Goal: Task Accomplishment & Management: Manage account settings

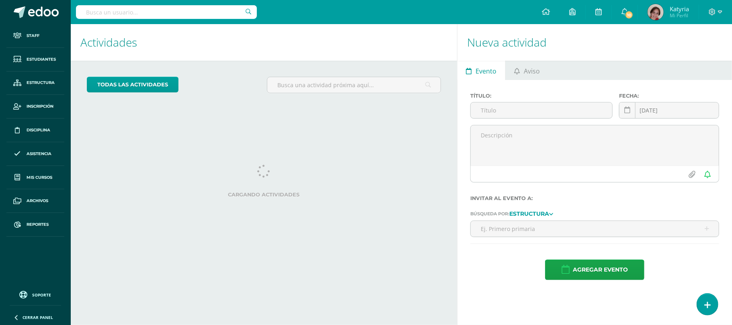
click at [143, 12] on input "text" at bounding box center [166, 12] width 181 height 14
type input "ingles"
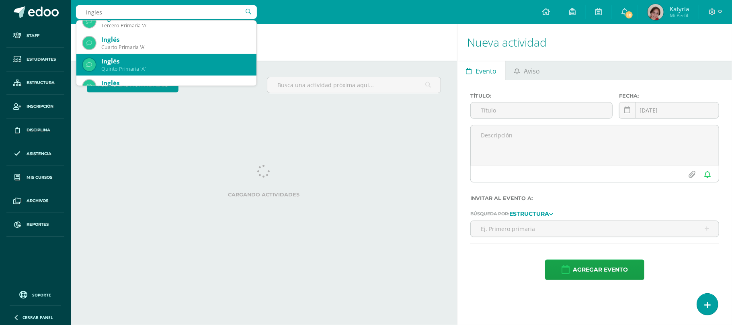
scroll to position [107, 0]
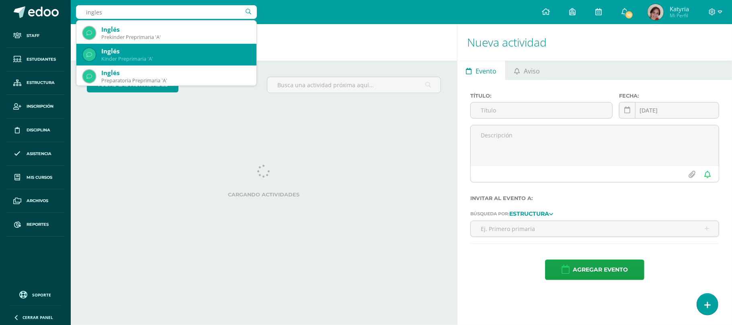
click at [139, 58] on div "Kinder Preprimaria 'A'" at bounding box center [175, 58] width 149 height 7
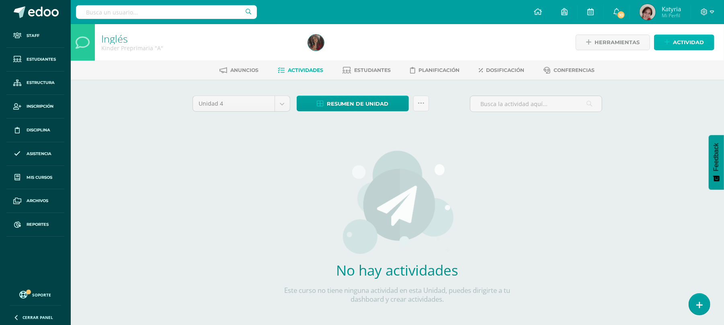
click at [672, 38] on link "Actividad" at bounding box center [684, 43] width 60 height 16
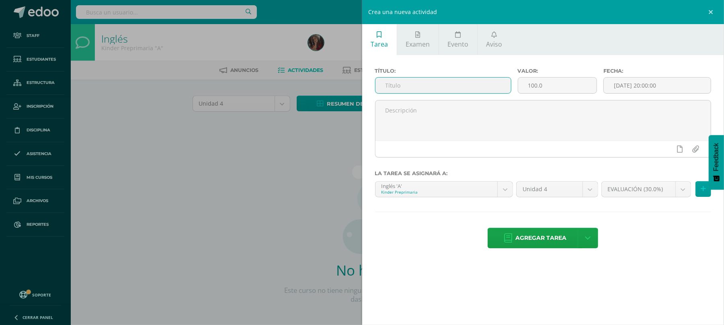
click at [422, 84] on input "text" at bounding box center [444, 86] width 136 height 16
type input "z"
type input "zona acumulada de la unidad"
click at [685, 189] on body "Staff Estudiantes Estructura Inscripción Disciplina Asistencia Mis cursos Archi…" at bounding box center [362, 172] width 724 height 345
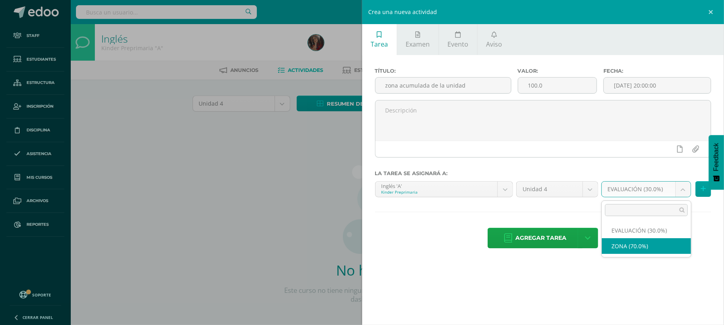
select select "36097"
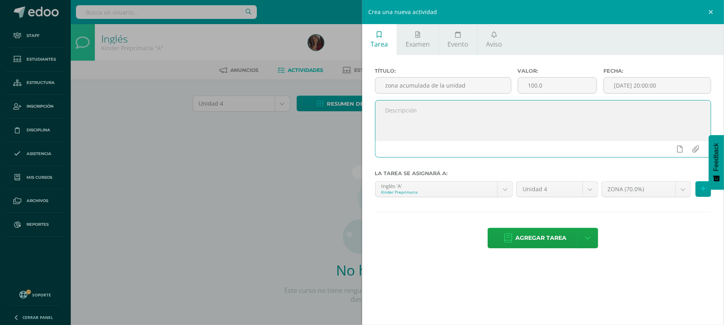
click at [388, 114] on textarea at bounding box center [544, 121] width 336 height 40
click at [551, 237] on span "Agregar tarea" at bounding box center [540, 238] width 51 height 20
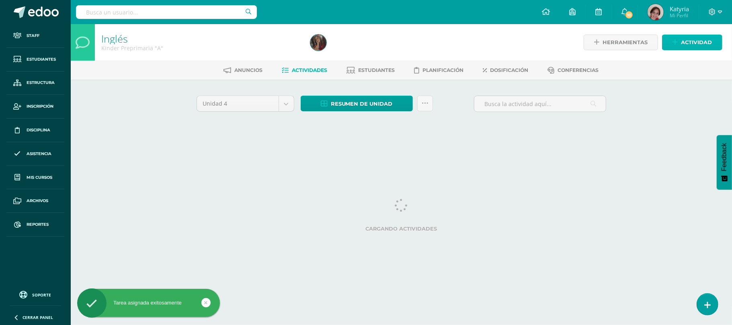
click at [679, 40] on link "Actividad" at bounding box center [692, 43] width 60 height 16
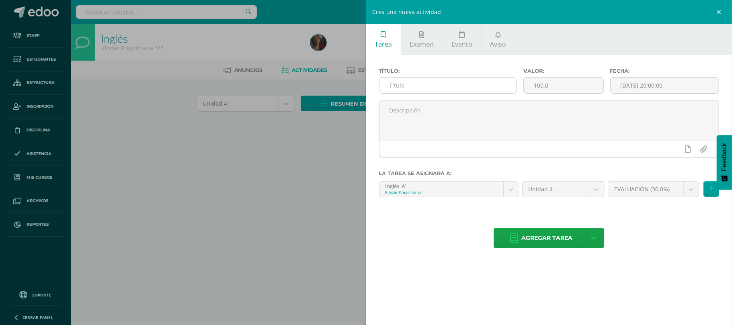
click at [392, 84] on input "text" at bounding box center [448, 86] width 137 height 16
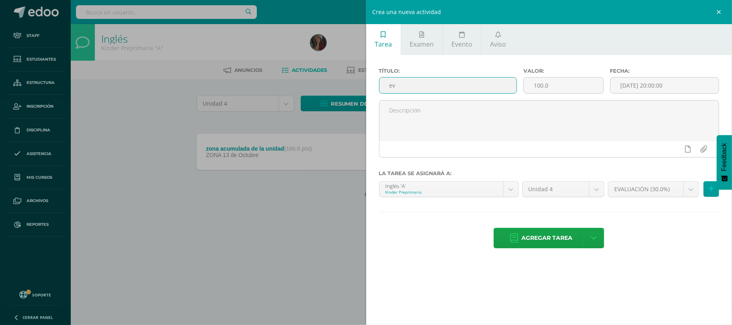
type input "e"
type input "P"
click at [196, 236] on div "Crea una nueva actividad Tarea Examen Evento Aviso Título: Valor: 100.0 Fecha: …" at bounding box center [366, 162] width 732 height 325
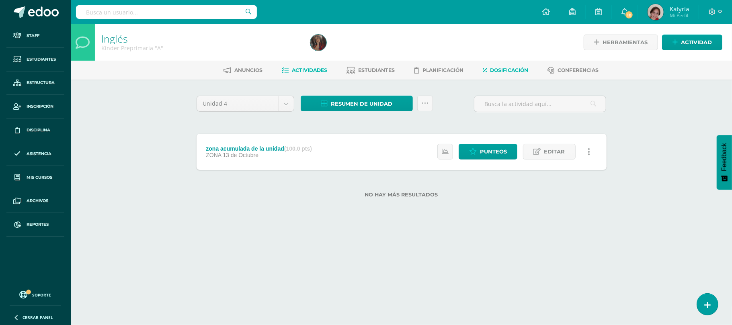
click at [494, 68] on span "Dosificación" at bounding box center [509, 70] width 38 height 6
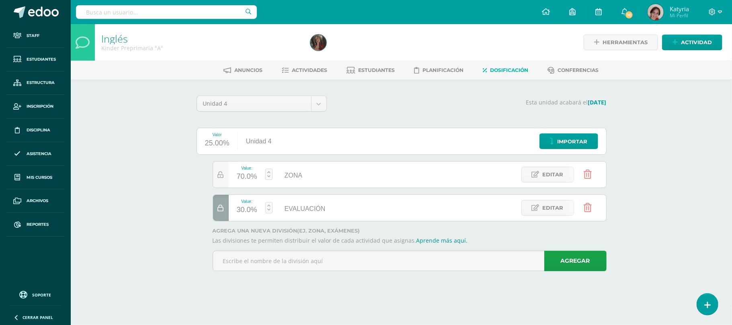
click at [586, 208] on icon at bounding box center [588, 207] width 8 height 9
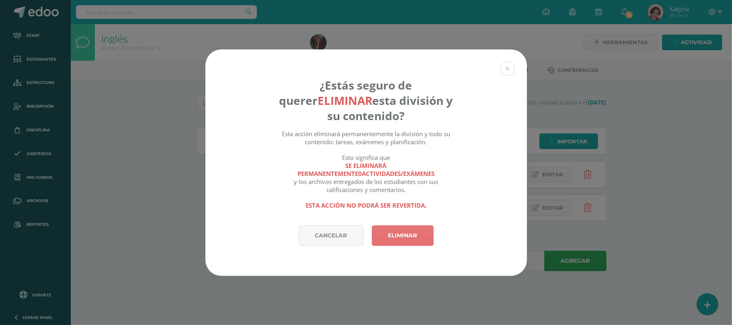
click at [405, 241] on link "Eliminar" at bounding box center [403, 236] width 62 height 21
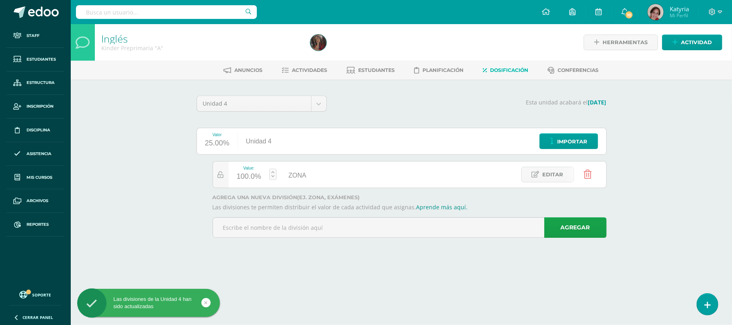
click at [104, 11] on input "text" at bounding box center [166, 12] width 181 height 14
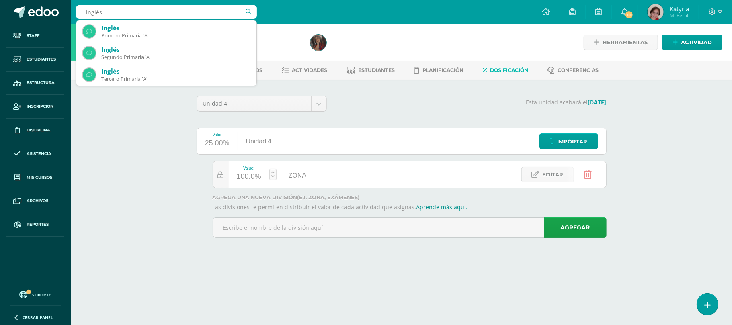
type input "inglés"
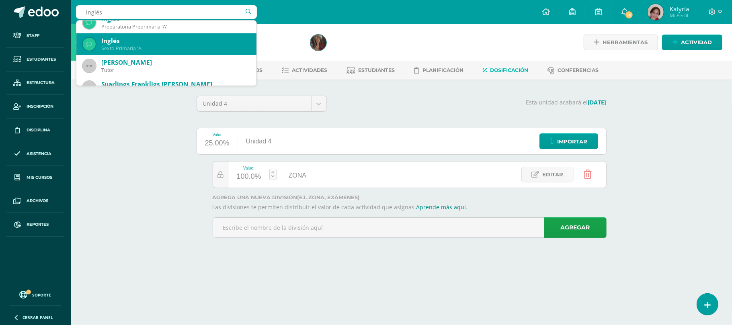
scroll to position [107, 0]
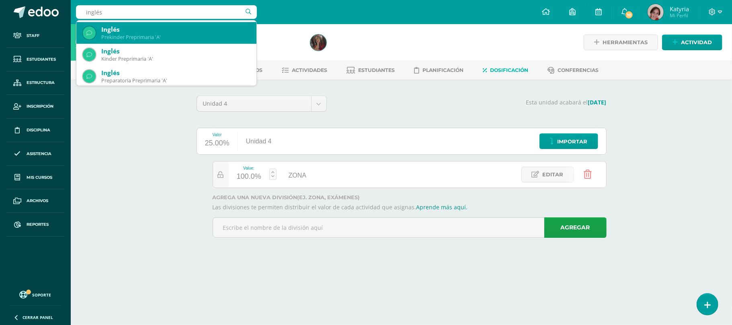
click at [141, 37] on div "Prekinder Preprimaria 'A'" at bounding box center [175, 37] width 149 height 7
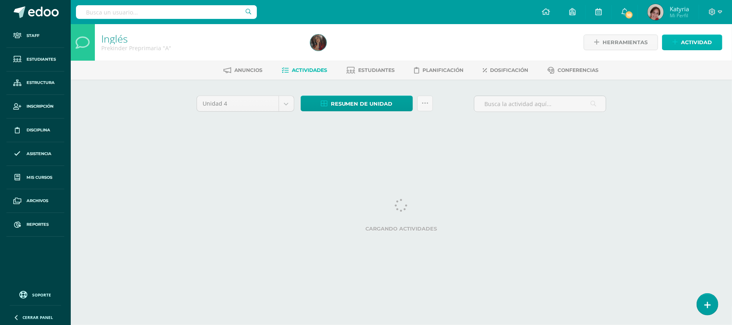
click at [692, 39] on span "Actividad" at bounding box center [696, 42] width 31 height 15
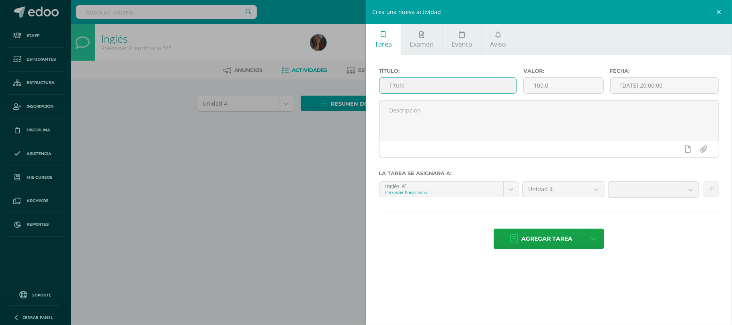
click at [399, 88] on input "text" at bounding box center [448, 86] width 137 height 16
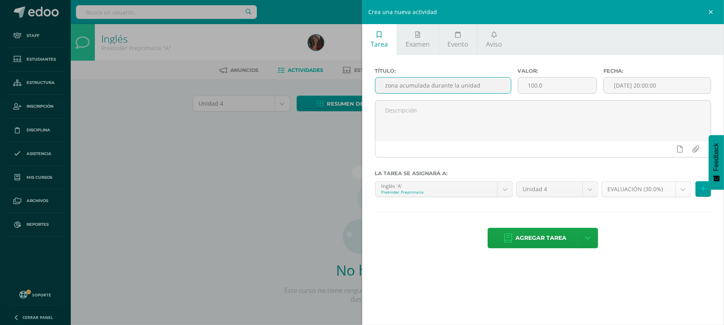
type input "zona acumulada durante la unidad"
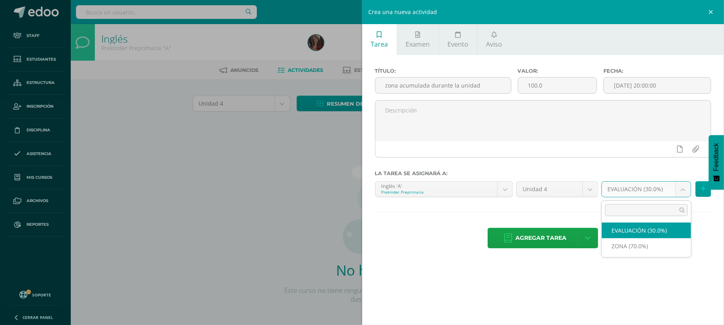
click at [684, 191] on body "Staff Estudiantes Estructura Inscripción Disciplina Asistencia Mis cursos Archi…" at bounding box center [362, 172] width 724 height 345
select select "36099"
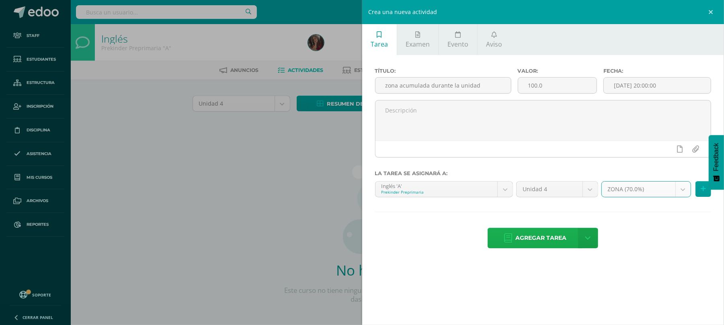
click at [533, 237] on span "Agregar tarea" at bounding box center [540, 238] width 51 height 20
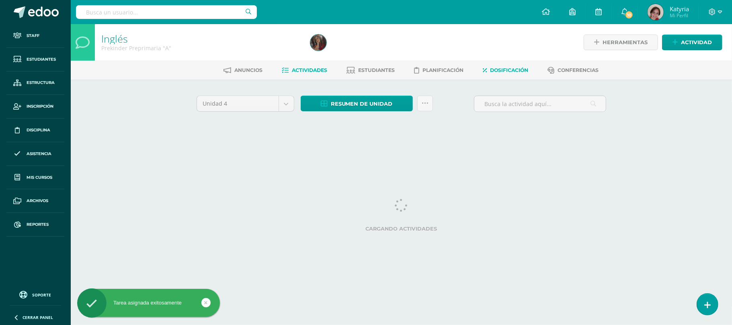
click at [519, 71] on span "Dosificación" at bounding box center [509, 70] width 38 height 6
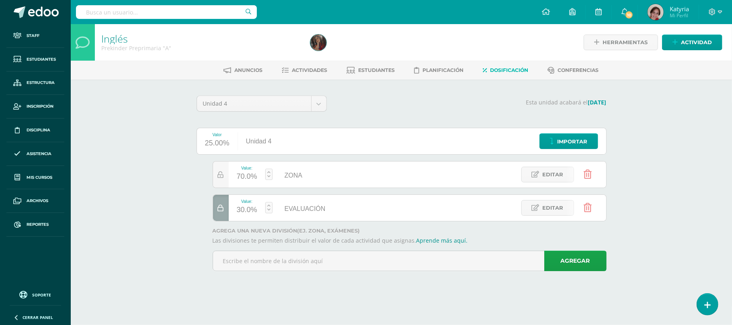
click at [585, 206] on icon at bounding box center [588, 207] width 8 height 9
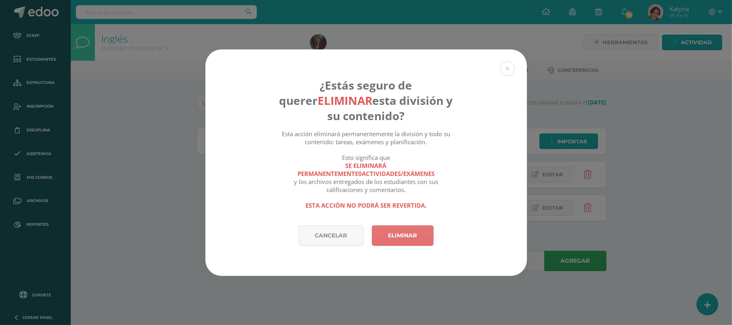
click at [405, 228] on link "Eliminar" at bounding box center [403, 236] width 62 height 21
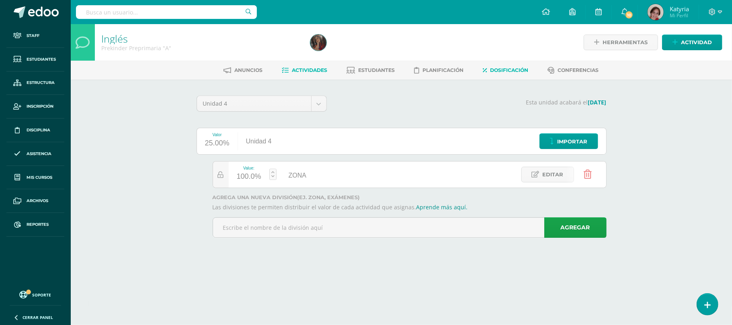
click at [306, 69] on span "Actividades" at bounding box center [309, 70] width 35 height 6
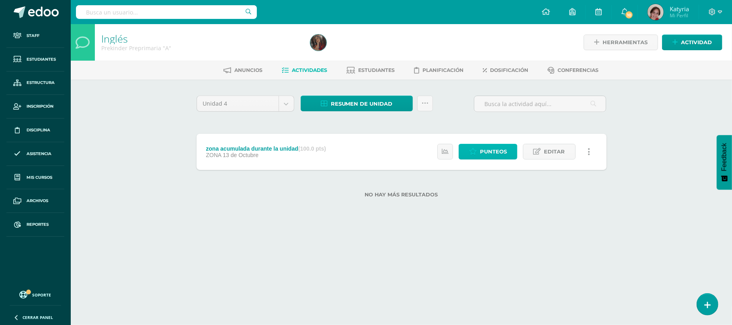
click at [488, 154] on span "Punteos" at bounding box center [493, 151] width 27 height 15
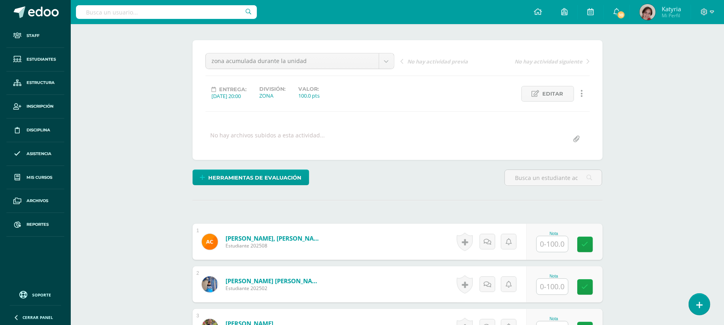
scroll to position [56, 0]
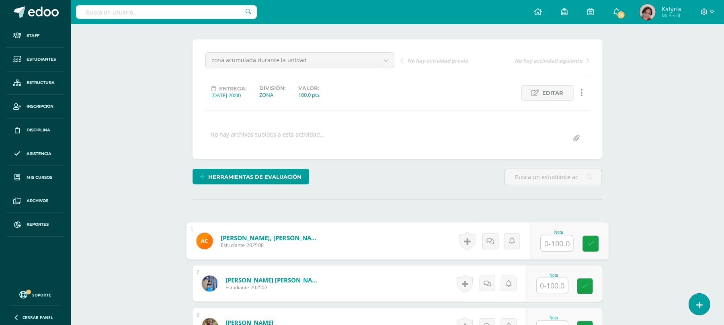
click at [548, 246] on input "text" at bounding box center [557, 244] width 32 height 16
type input "98"
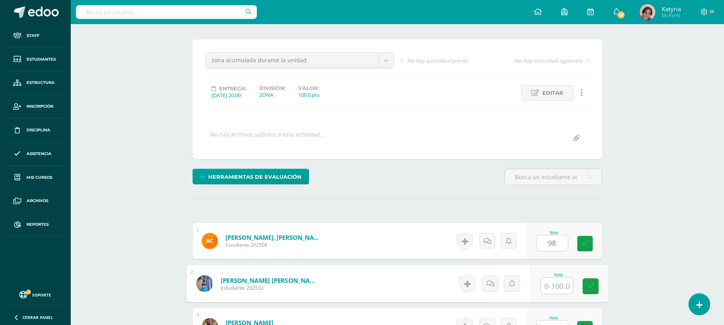
click at [552, 288] on input "text" at bounding box center [557, 286] width 32 height 16
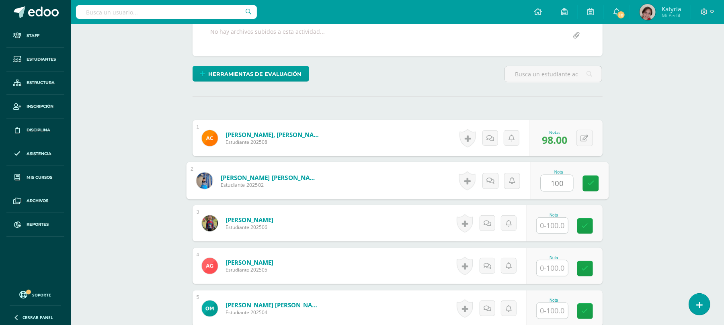
scroll to position [163, 0]
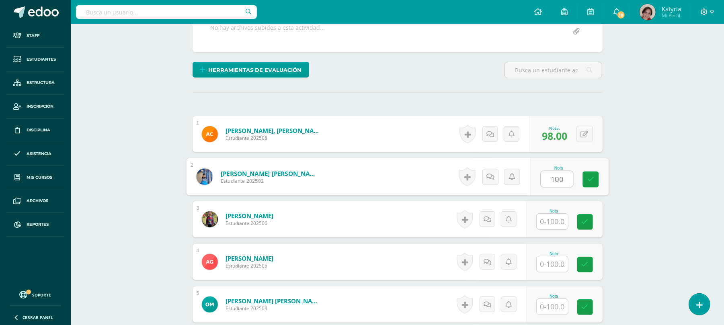
type input "100"
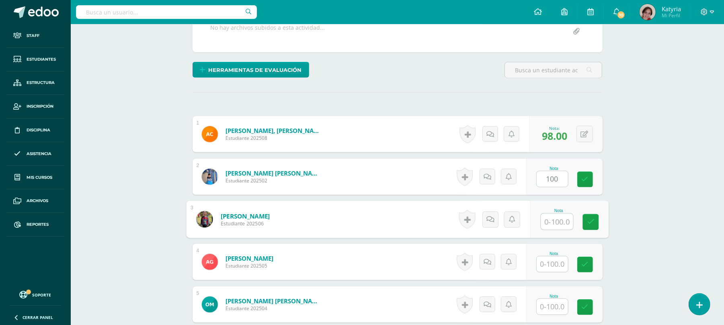
click at [552, 222] on input "text" at bounding box center [557, 222] width 32 height 16
type input "100"
click at [556, 263] on input "text" at bounding box center [552, 265] width 31 height 16
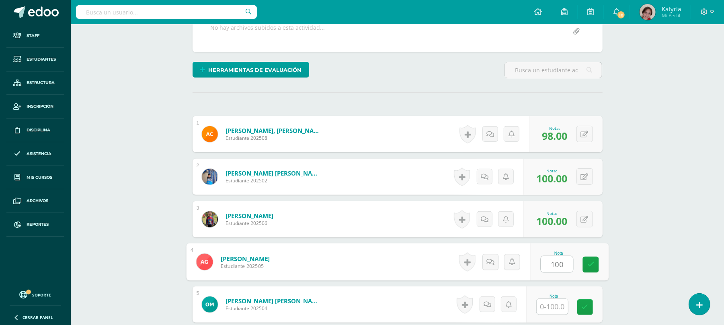
type input "100"
click at [556, 306] on input "text" at bounding box center [552, 307] width 31 height 16
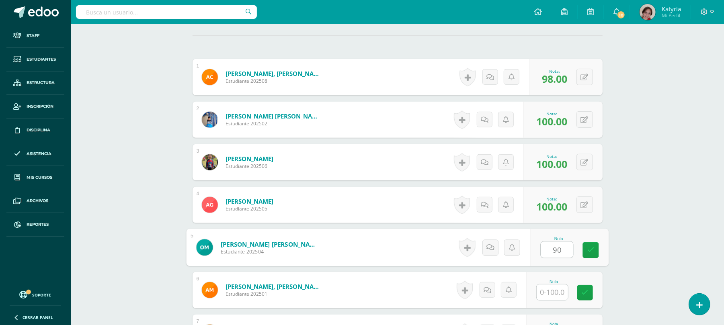
scroll to position [324, 0]
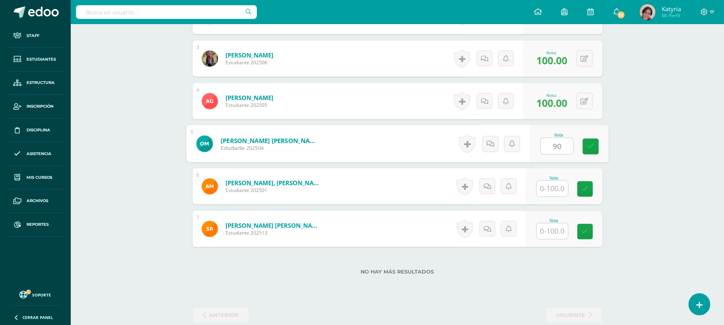
type input "90"
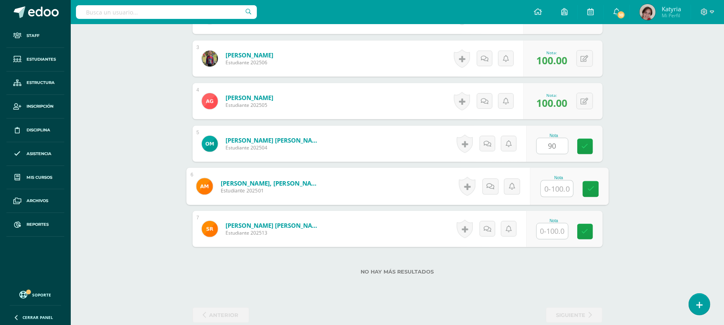
click at [554, 187] on input "text" at bounding box center [557, 189] width 32 height 16
type input "100"
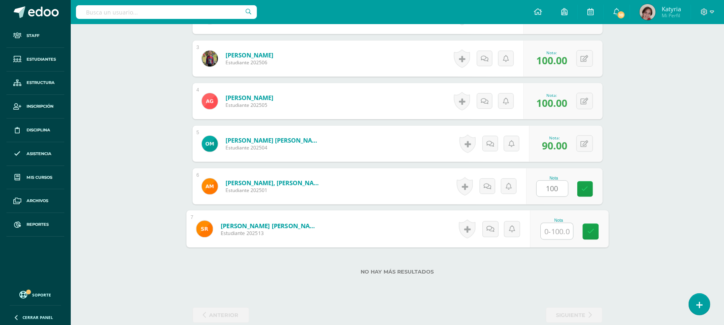
click at [556, 232] on input "text" at bounding box center [557, 232] width 32 height 16
type input "90"
click at [595, 228] on link at bounding box center [591, 232] width 16 height 16
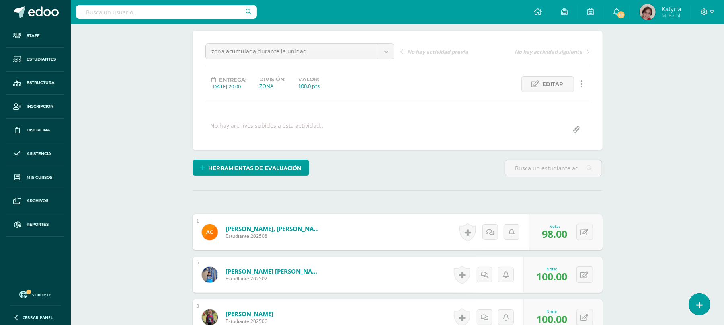
scroll to position [56, 0]
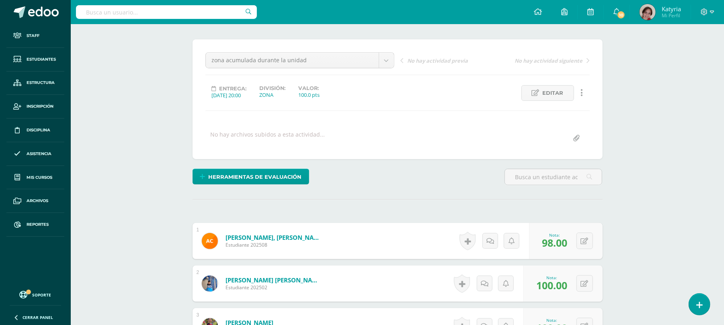
click at [115, 8] on input "text" at bounding box center [166, 12] width 181 height 14
click at [114, 10] on input "text" at bounding box center [166, 12] width 181 height 14
type input "ing"
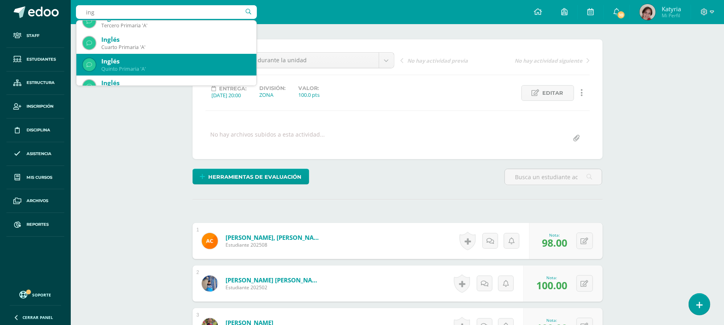
scroll to position [107, 0]
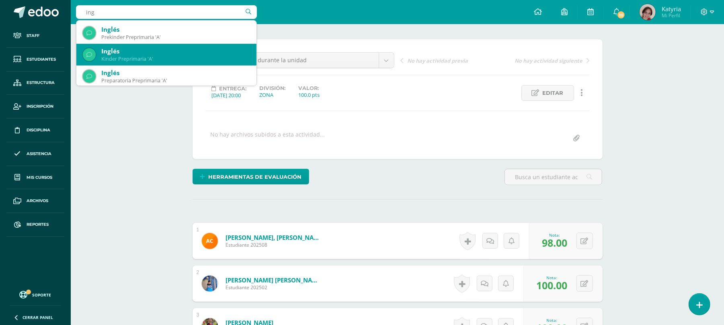
click at [137, 58] on div "Kinder Preprimaria 'A'" at bounding box center [175, 58] width 149 height 7
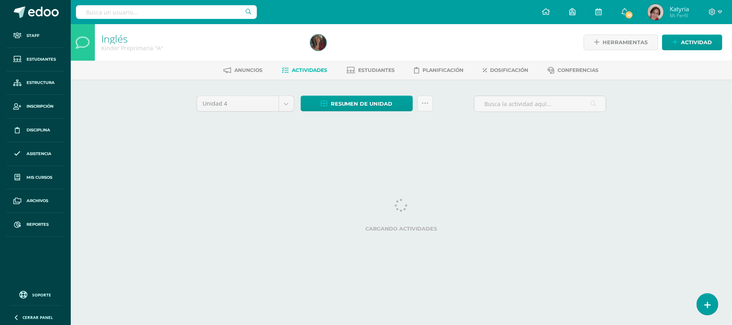
click at [298, 68] on span "Actividades" at bounding box center [309, 70] width 35 height 6
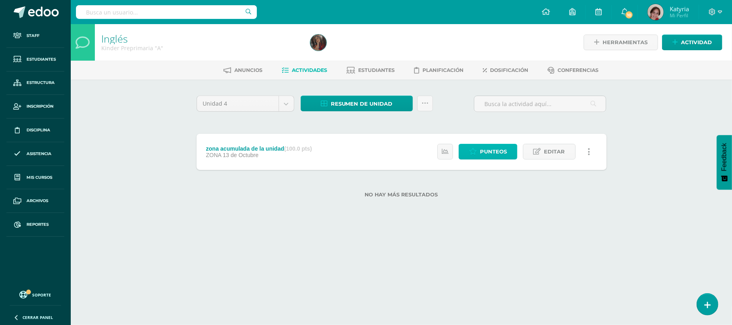
click at [485, 148] on span "Punteos" at bounding box center [493, 151] width 27 height 15
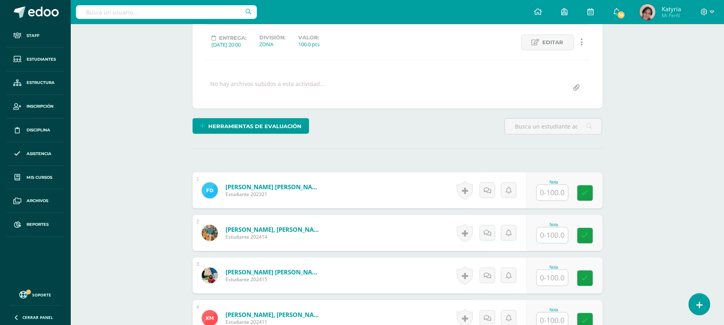
scroll to position [110, 0]
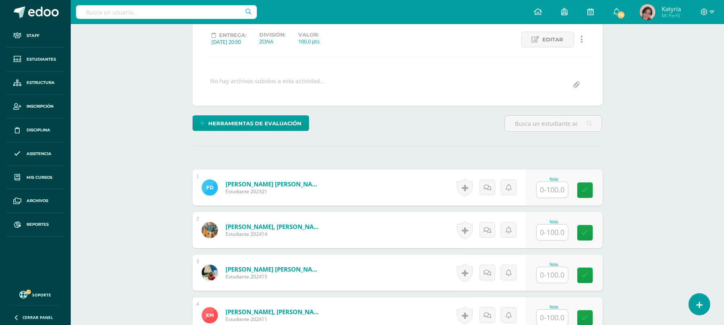
click at [554, 190] on input "text" at bounding box center [552, 190] width 31 height 16
type input "95"
click at [557, 232] on input "text" at bounding box center [552, 233] width 31 height 16
type input "100"
click at [548, 275] on input "text" at bounding box center [552, 275] width 31 height 16
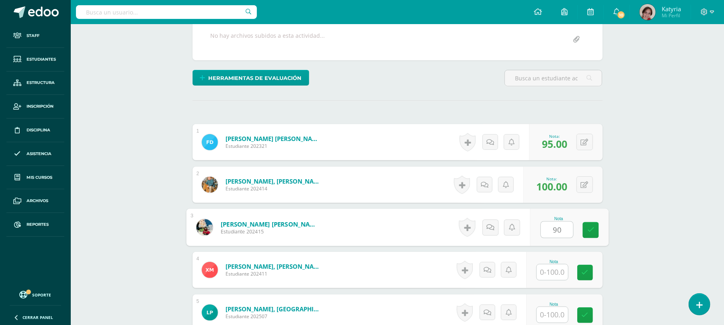
scroll to position [217, 0]
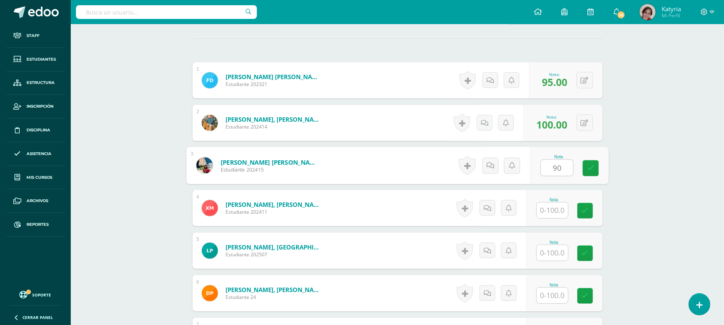
type input "90"
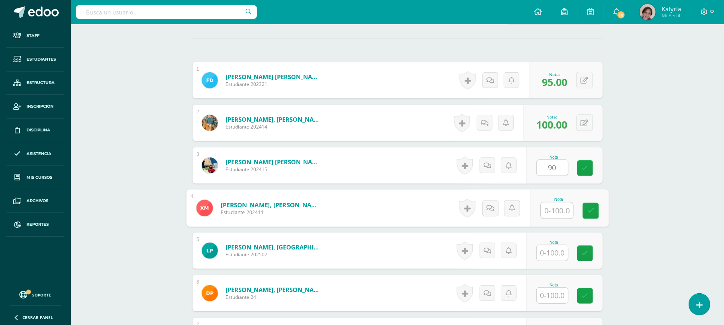
click at [552, 213] on input "text" at bounding box center [557, 211] width 32 height 16
type input "100"
click at [554, 257] on input "text" at bounding box center [552, 253] width 31 height 16
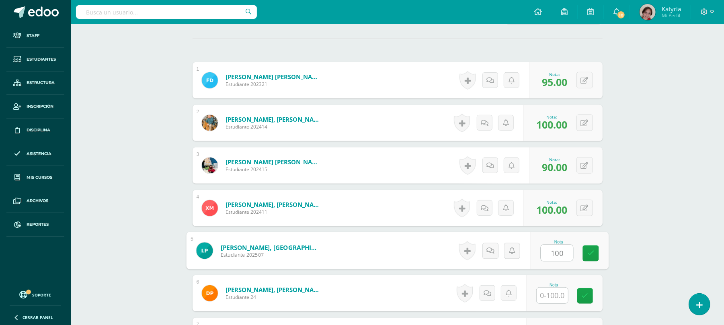
type input "100"
click at [555, 296] on input "text" at bounding box center [552, 296] width 31 height 16
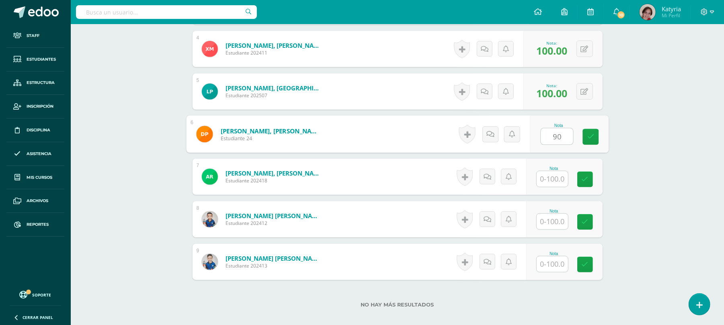
scroll to position [378, 0]
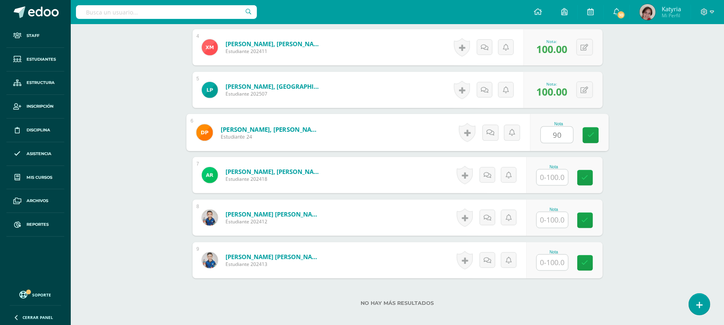
type input "90"
click at [549, 182] on input "text" at bounding box center [552, 178] width 31 height 16
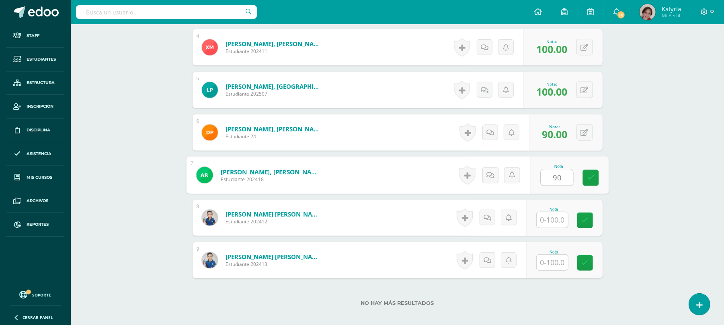
type input "90"
click at [552, 219] on input "text" at bounding box center [552, 220] width 31 height 16
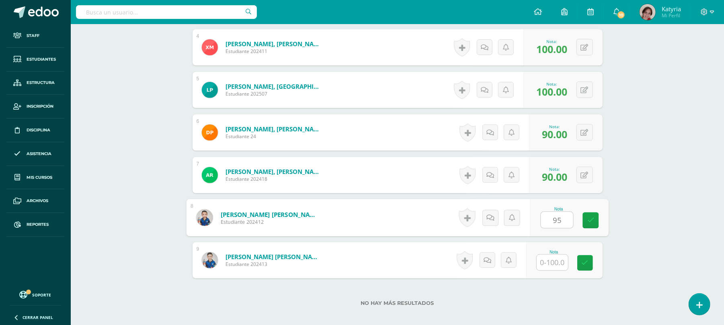
type input "95"
click at [554, 265] on input "text" at bounding box center [552, 263] width 31 height 16
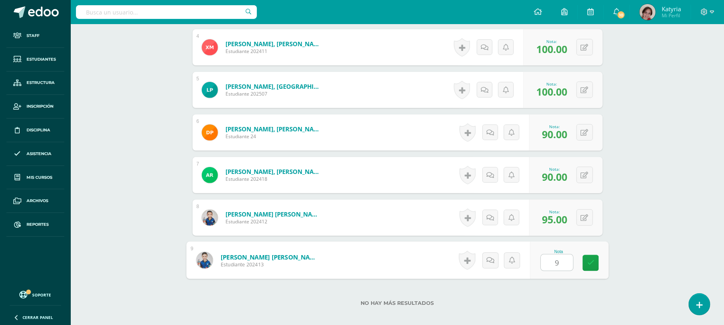
type input "90"
click at [592, 266] on icon at bounding box center [590, 263] width 7 height 7
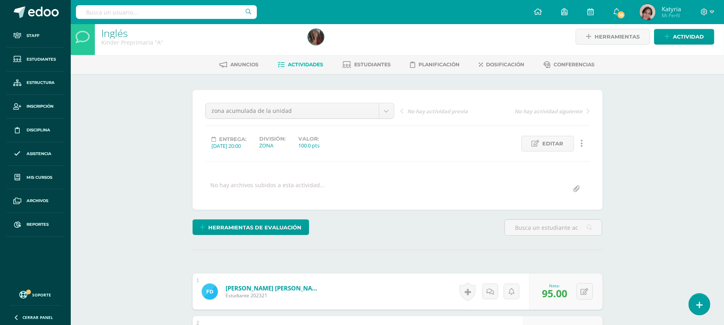
scroll to position [0, 0]
